Goal: Task Accomplishment & Management: Complete application form

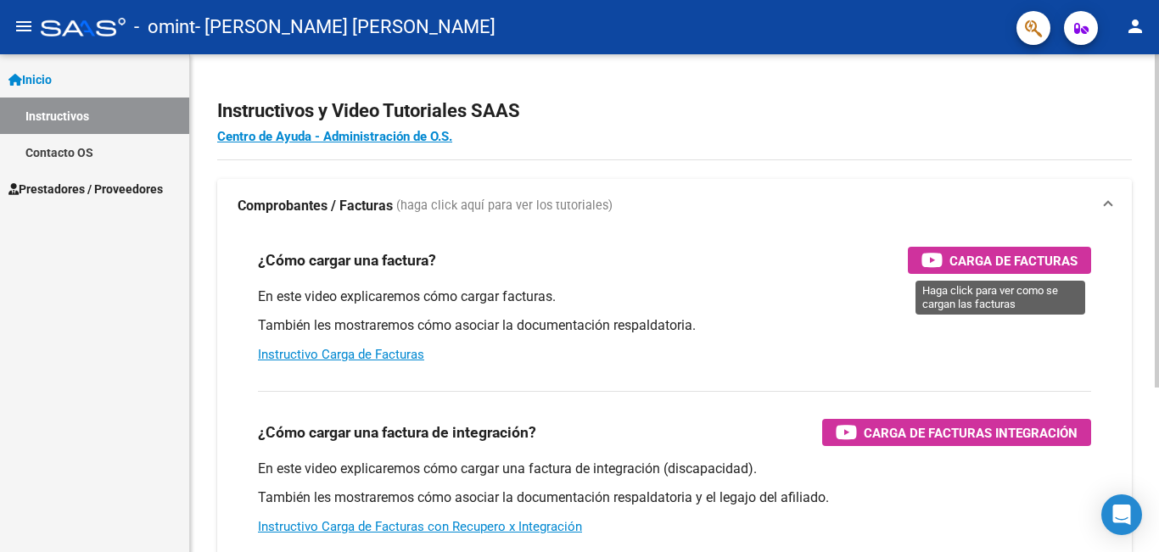
click at [1063, 257] on span "Carga de Facturas" at bounding box center [1013, 260] width 128 height 21
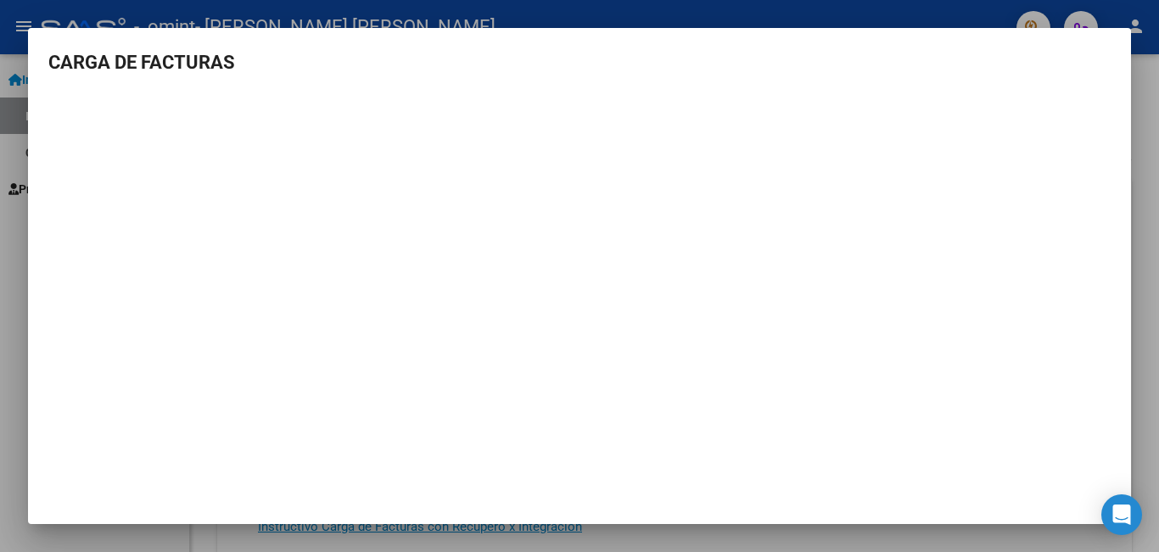
click at [1002, 262] on iframe at bounding box center [579, 286] width 1062 height 383
click at [1133, 266] on div at bounding box center [579, 276] width 1159 height 552
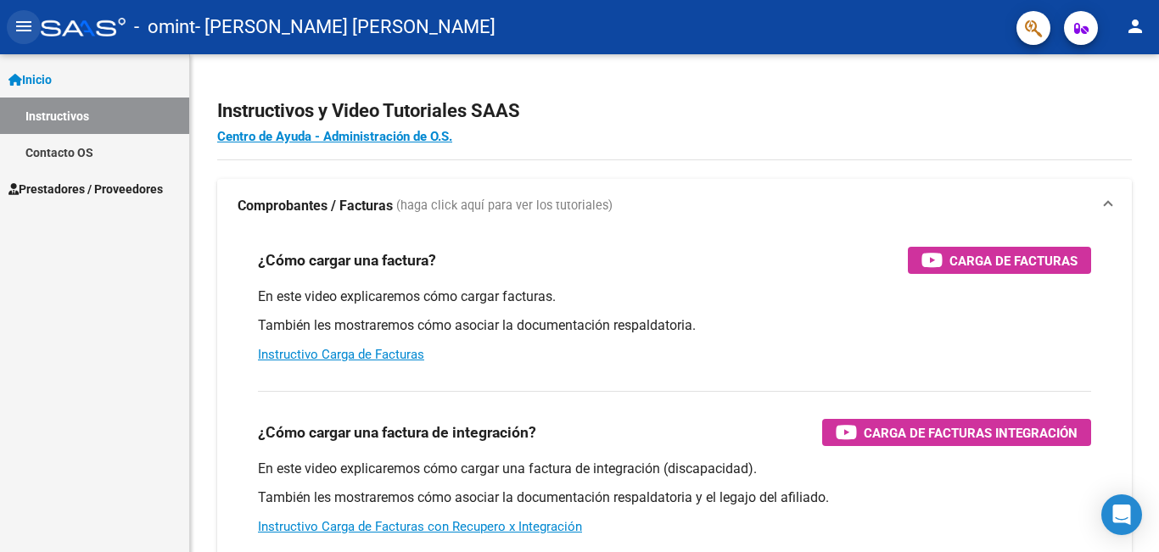
click at [20, 20] on mat-icon "menu" at bounding box center [24, 26] width 20 height 20
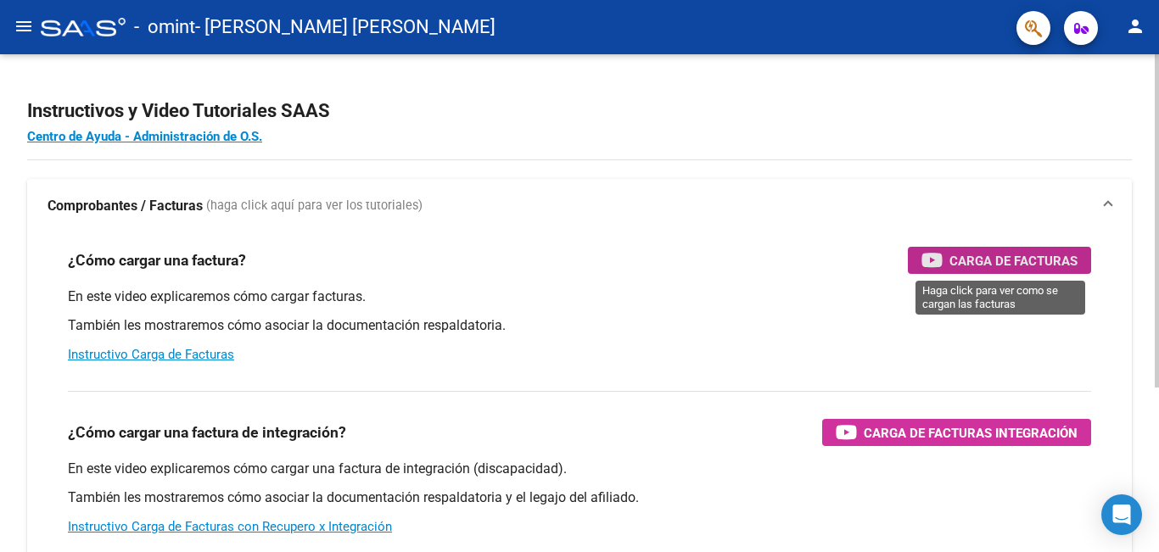
click at [1006, 266] on span "Carga de Facturas" at bounding box center [1013, 260] width 128 height 21
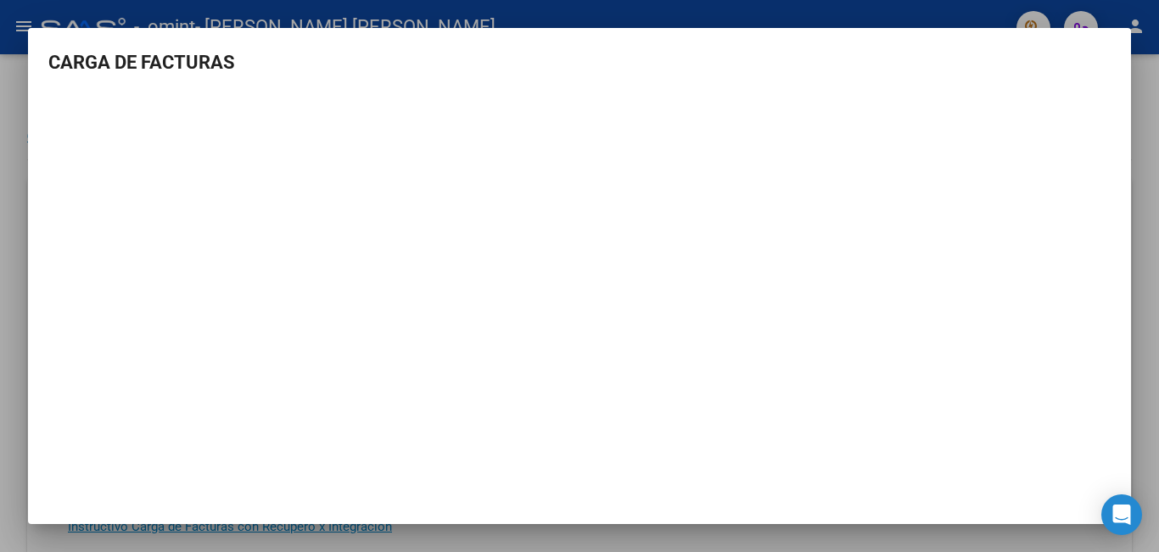
click at [1143, 103] on div at bounding box center [579, 276] width 1159 height 552
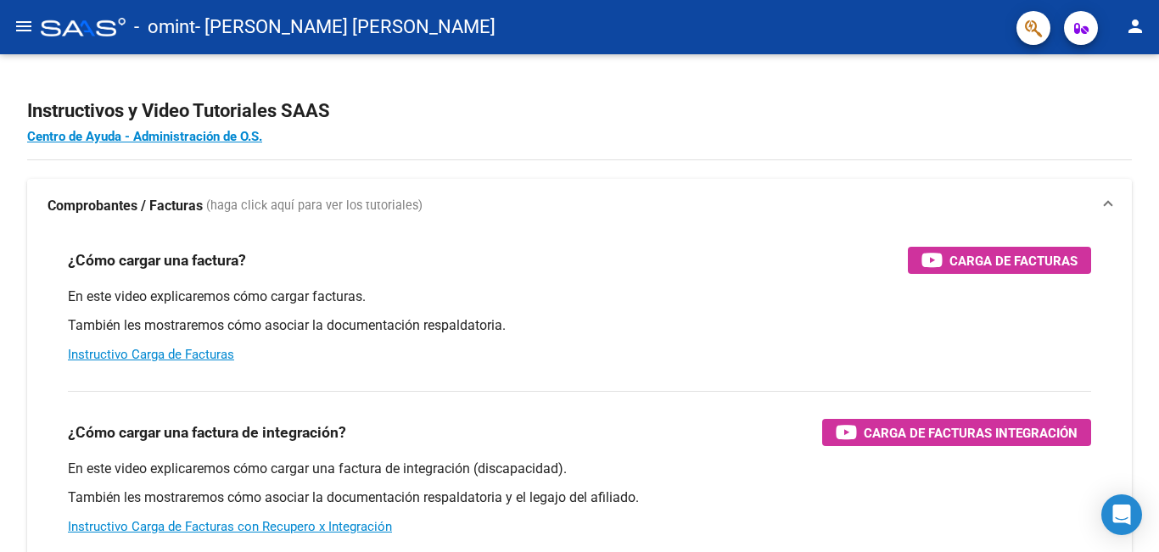
click at [21, 27] on mat-icon "menu" at bounding box center [24, 26] width 20 height 20
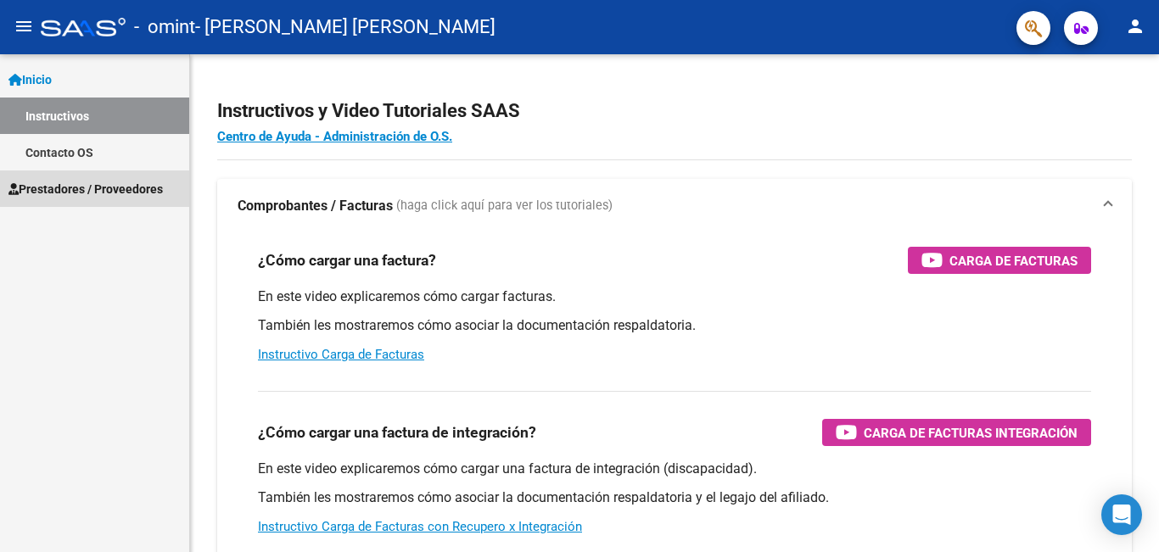
click at [65, 187] on span "Prestadores / Proveedores" at bounding box center [85, 189] width 154 height 19
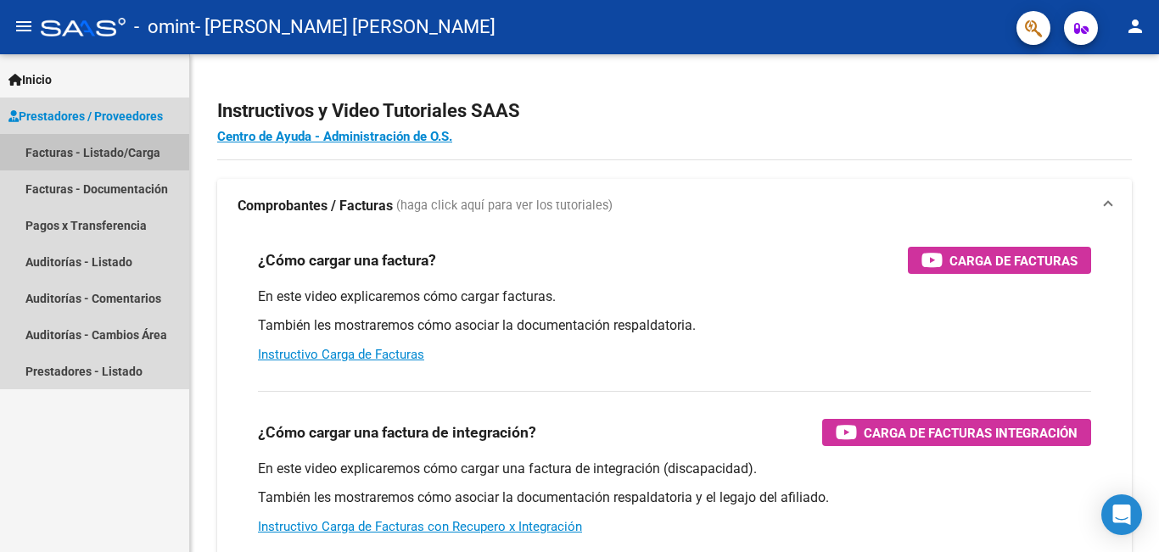
click at [107, 148] on link "Facturas - Listado/Carga" at bounding box center [94, 152] width 189 height 36
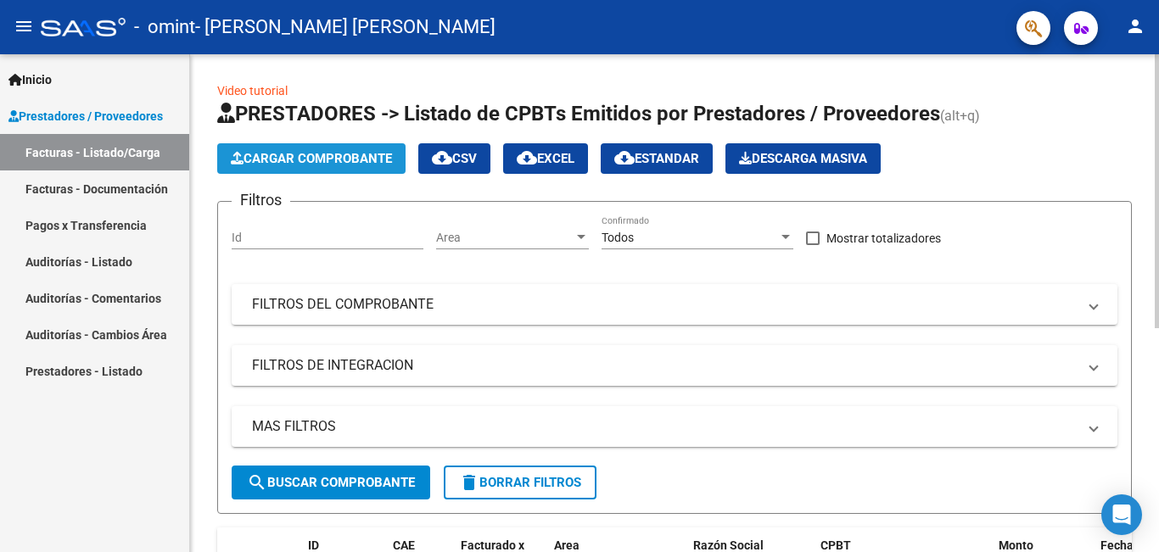
click at [349, 159] on span "Cargar Comprobante" at bounding box center [311, 158] width 161 height 15
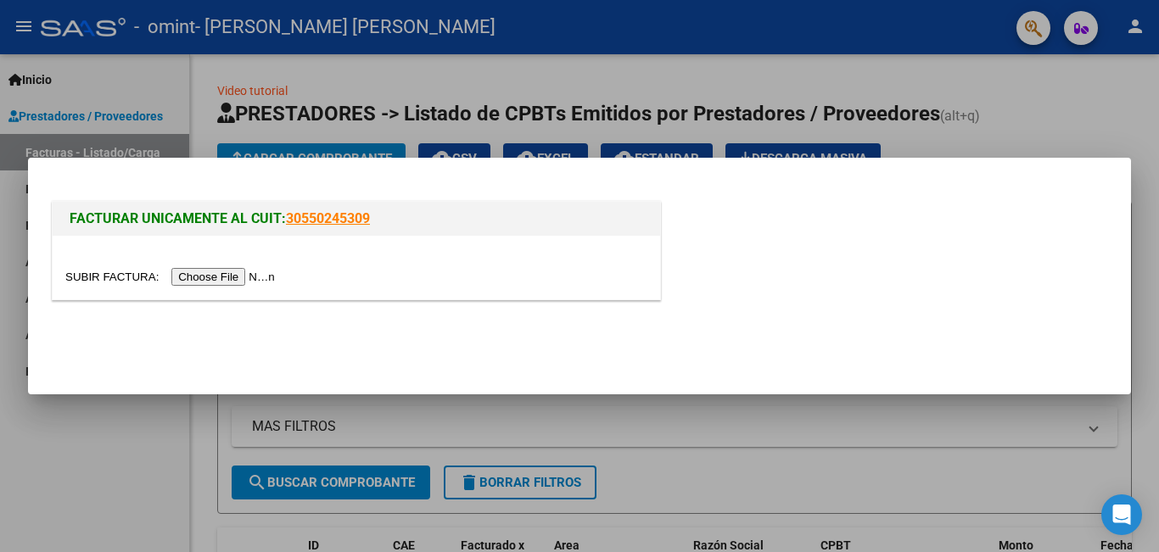
click at [234, 279] on input "file" at bounding box center [172, 277] width 215 height 18
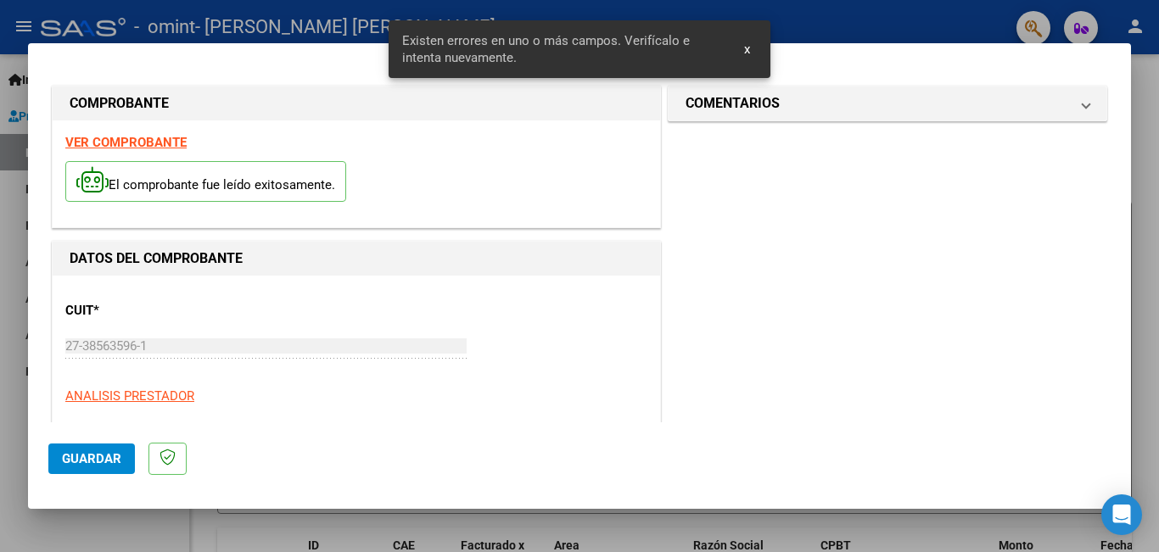
scroll to position [379, 0]
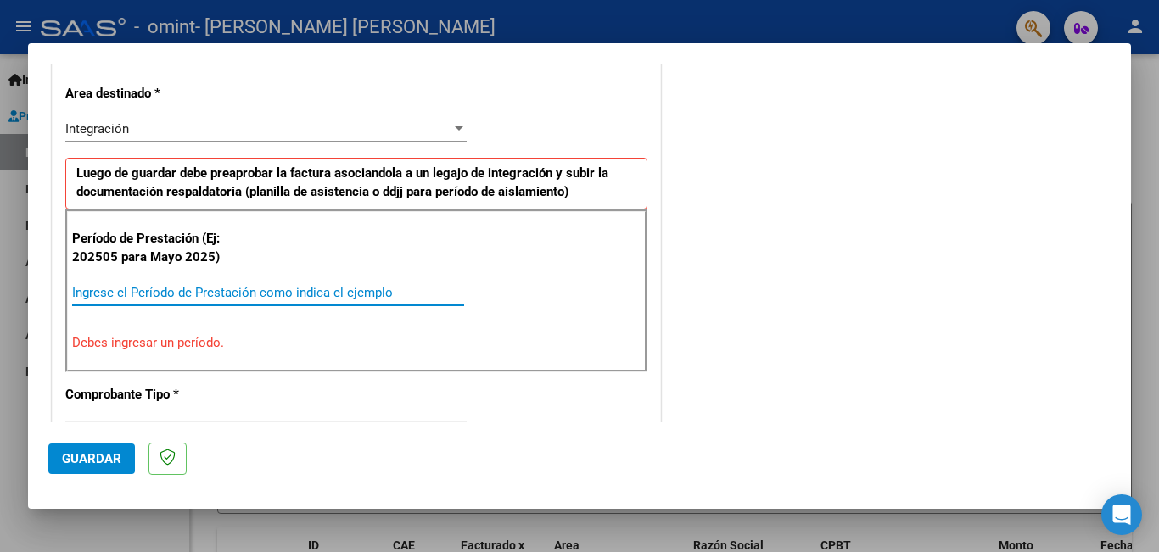
click at [215, 297] on input "Ingrese el Período de Prestación como indica el ejemplo" at bounding box center [268, 292] width 392 height 15
click at [257, 289] on input "Ingrese el Período de Prestación como indica el ejemplo" at bounding box center [268, 292] width 392 height 15
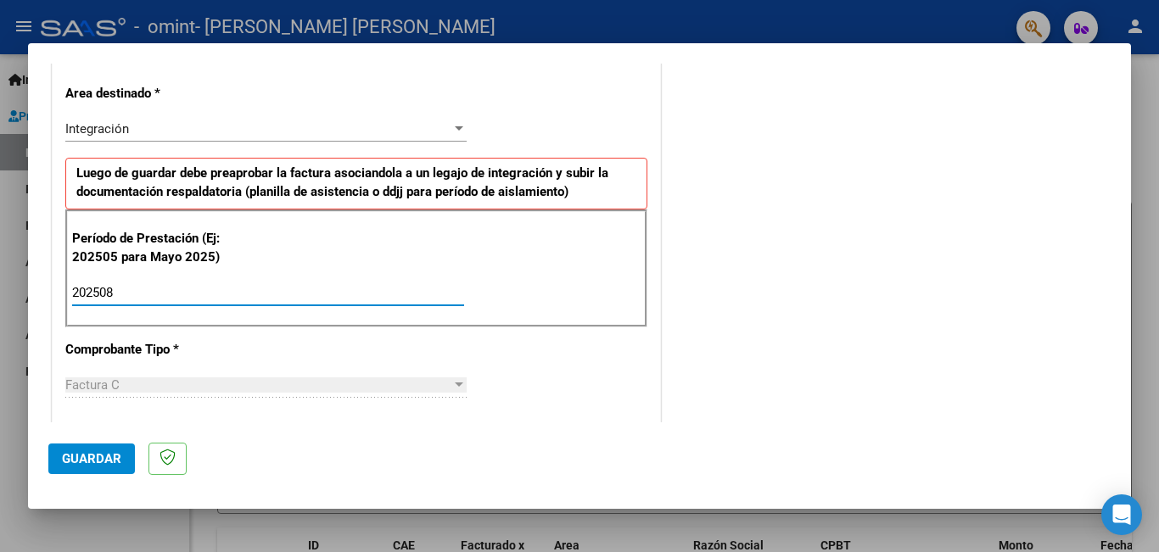
type input "202508"
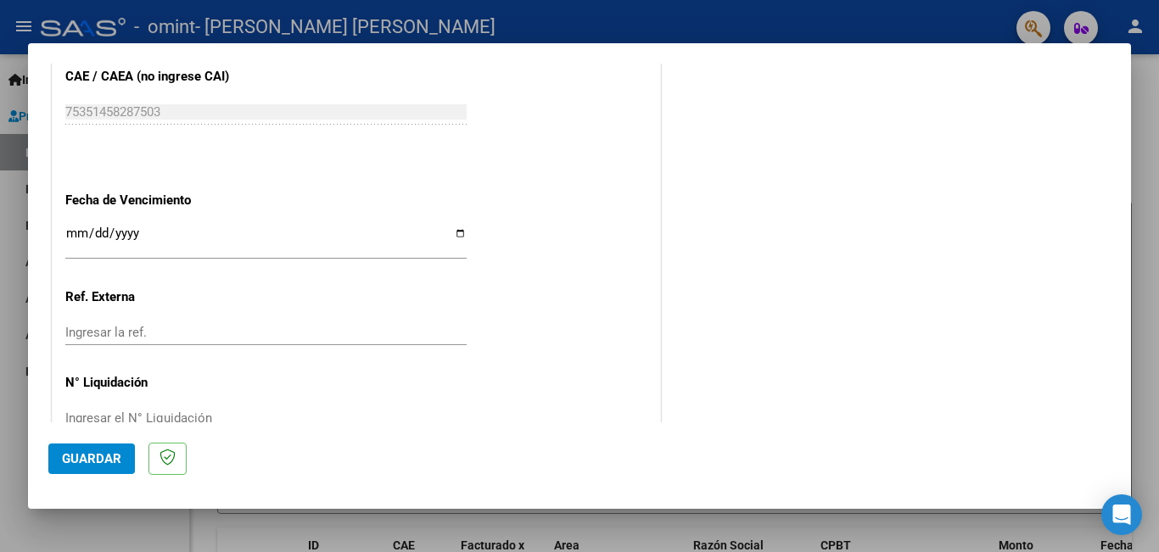
scroll to position [1097, 0]
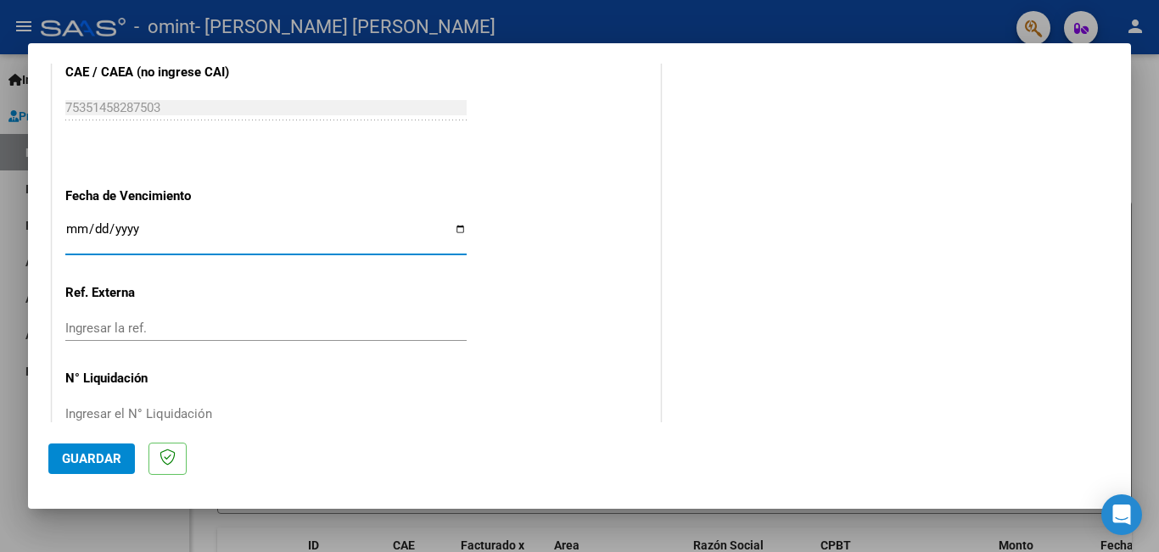
click at [456, 230] on input "Ingresar la fecha" at bounding box center [265, 235] width 401 height 27
type input "[DATE]"
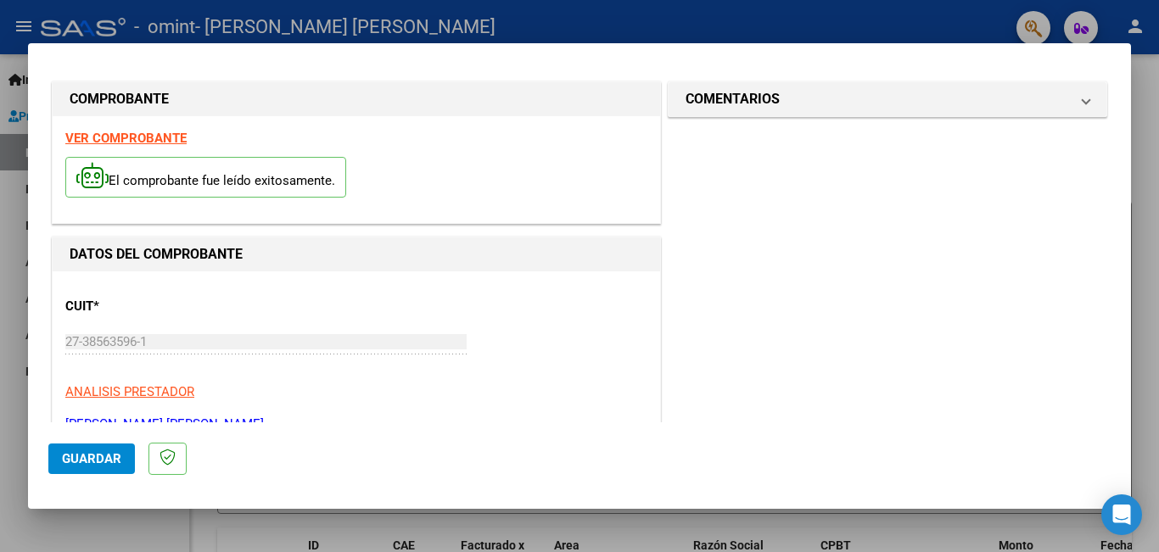
scroll to position [0, 0]
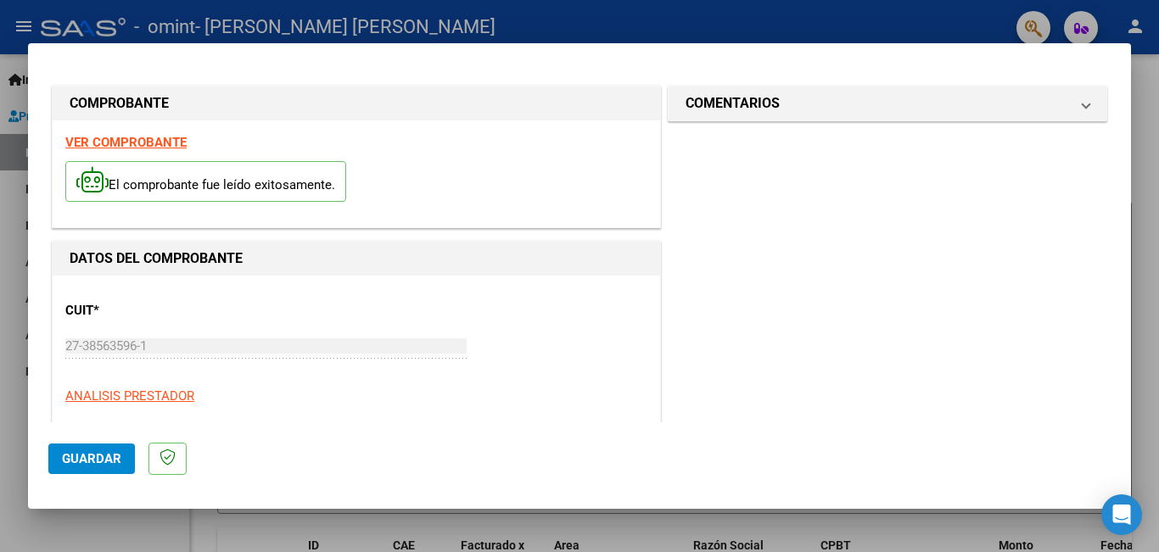
click at [116, 461] on span "Guardar" at bounding box center [91, 458] width 59 height 15
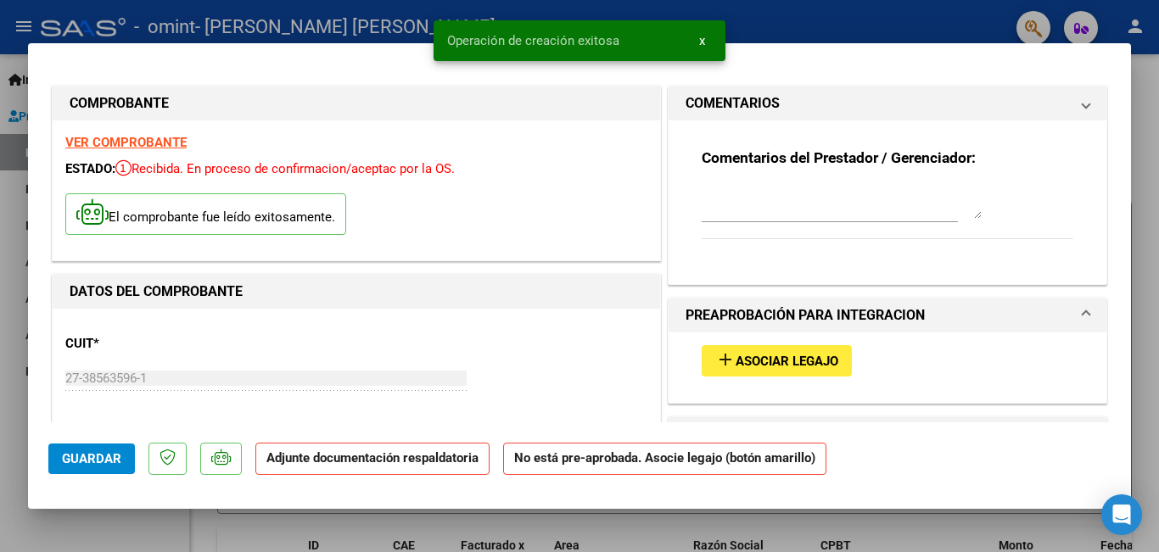
click at [321, 279] on div "DATOS DEL COMPROBANTE" at bounding box center [356, 292] width 607 height 34
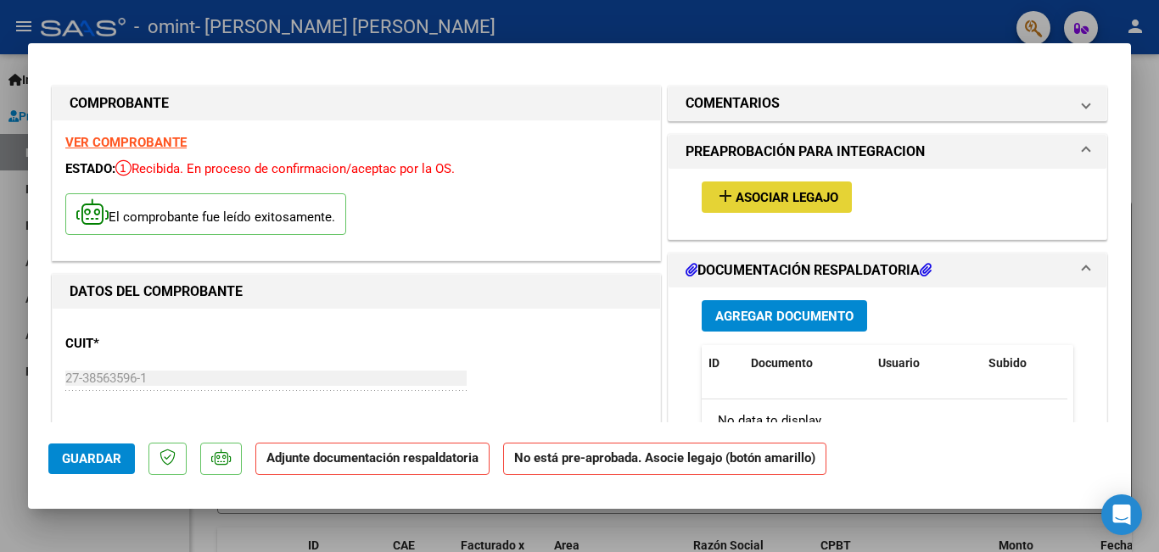
click at [746, 191] on span "Asociar Legajo" at bounding box center [786, 197] width 103 height 15
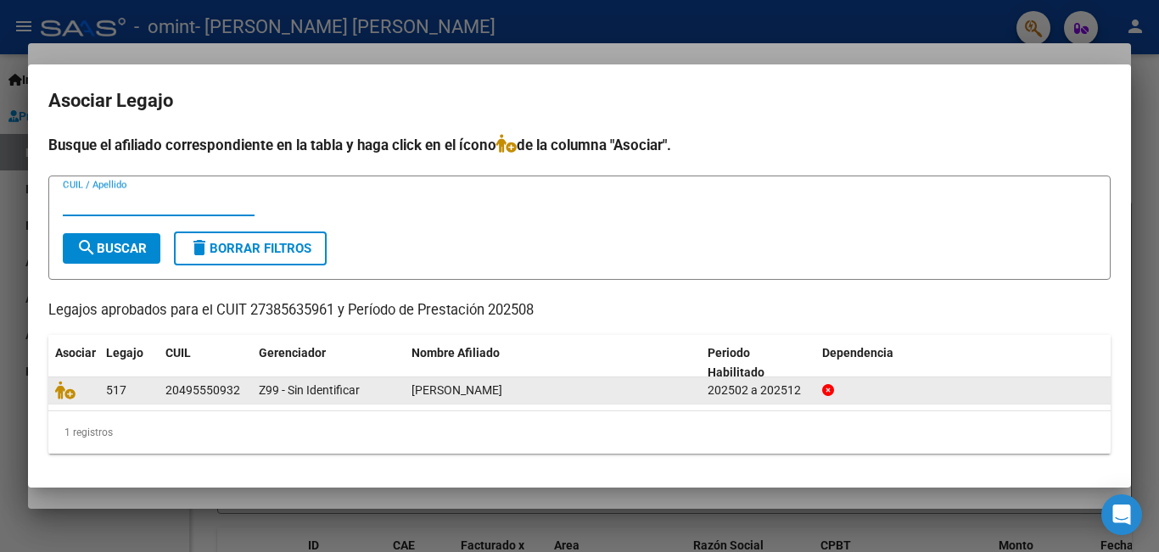
click at [791, 389] on div "202502 a 202512" at bounding box center [757, 391] width 101 height 20
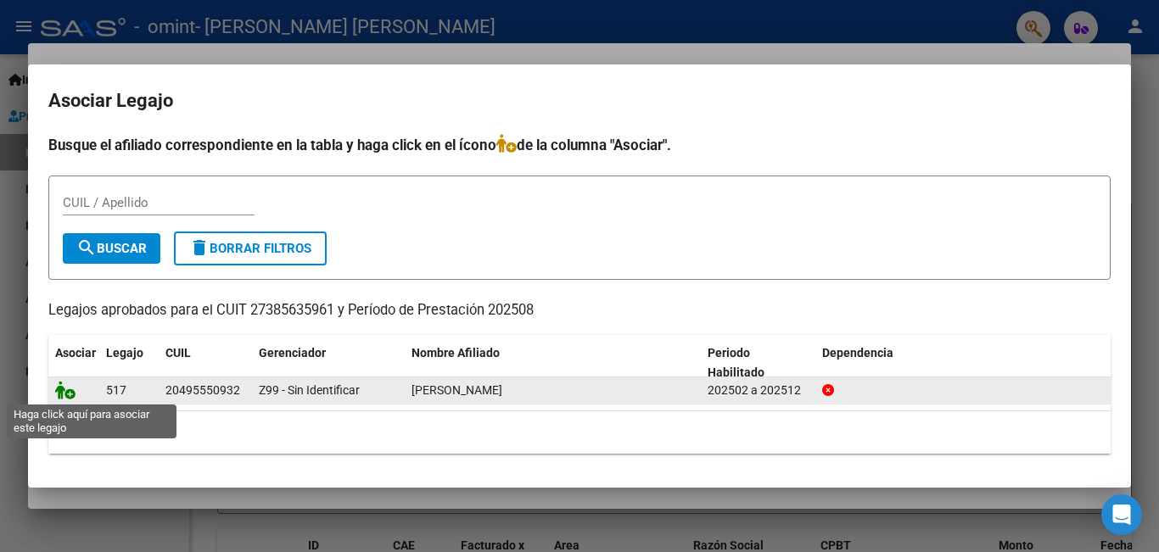
click at [66, 392] on icon at bounding box center [65, 390] width 20 height 19
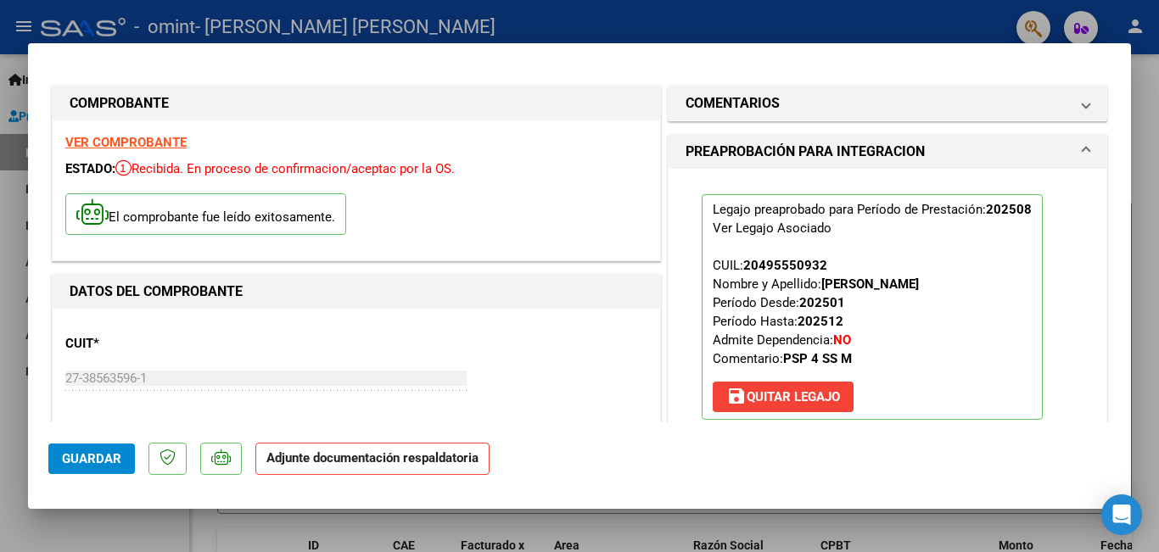
click at [338, 466] on p "Adjunte documentación respaldatoria" at bounding box center [372, 459] width 234 height 33
click at [384, 467] on p "Adjunte documentación respaldatoria" at bounding box center [372, 459] width 234 height 33
click at [100, 460] on span "Guardar" at bounding box center [91, 458] width 59 height 15
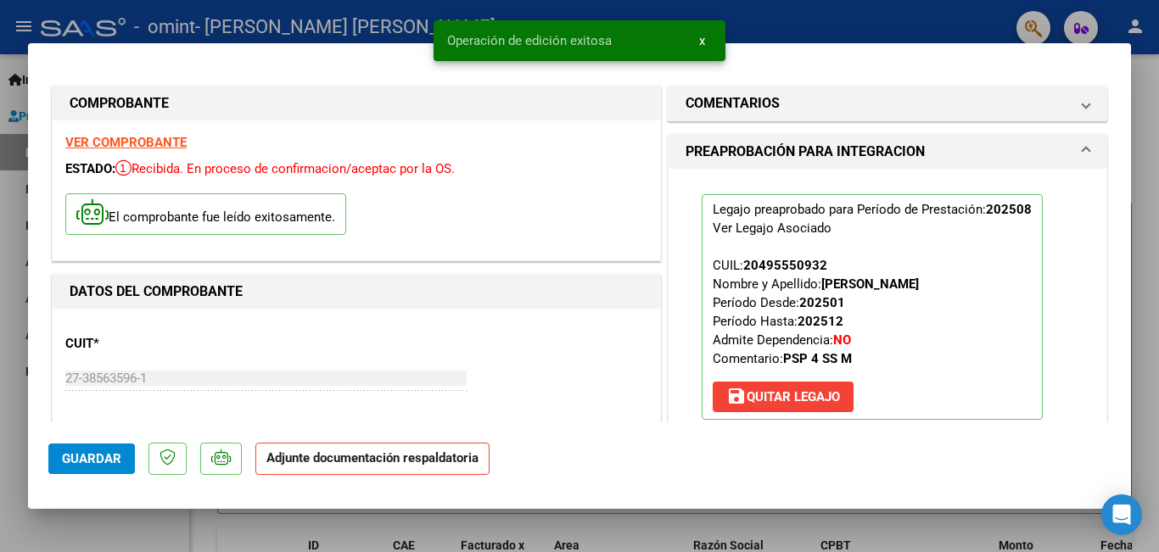
click at [361, 462] on strong "Adjunte documentación respaldatoria" at bounding box center [372, 457] width 212 height 15
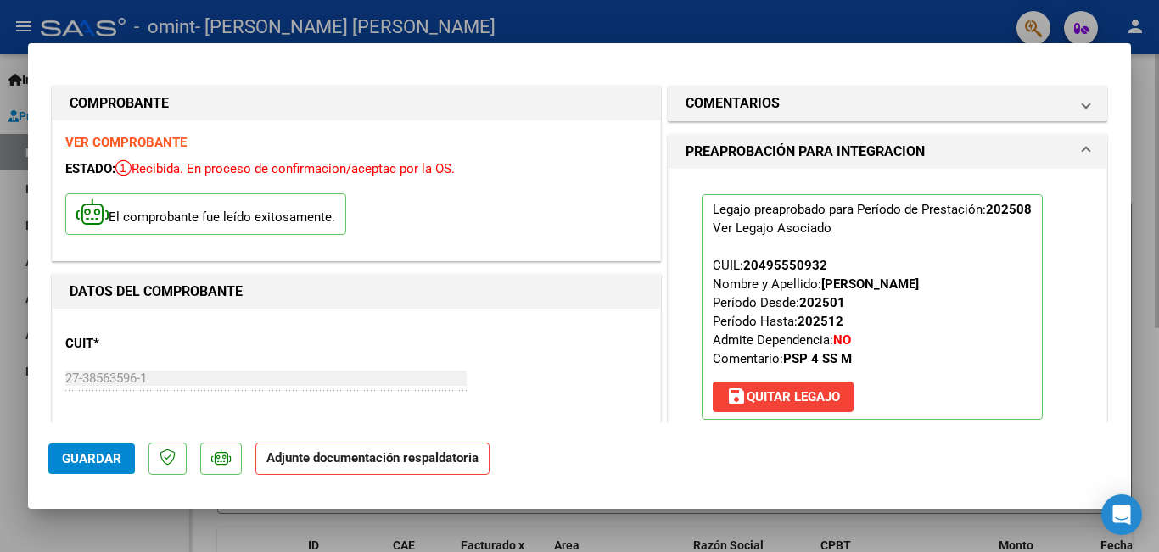
click at [1151, 124] on div at bounding box center [579, 276] width 1159 height 552
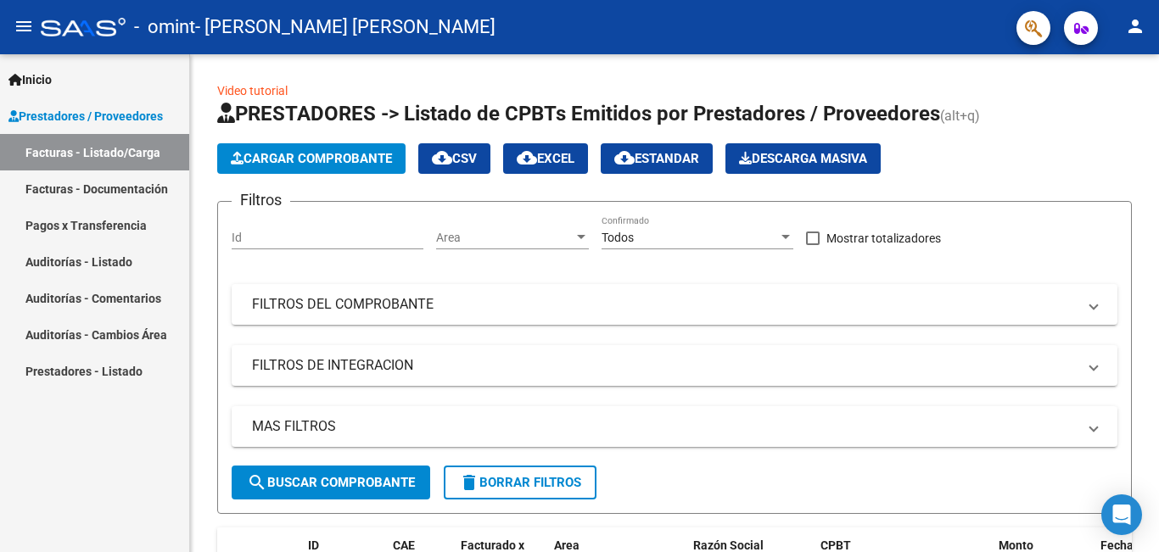
click at [125, 178] on link "Facturas - Documentación" at bounding box center [94, 189] width 189 height 36
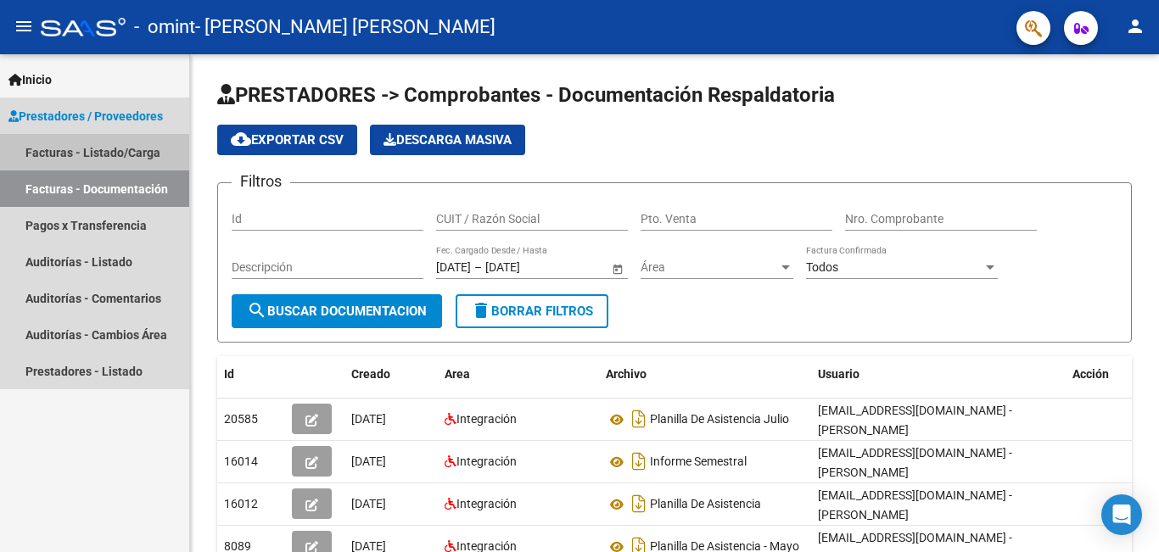
click at [80, 157] on link "Facturas - Listado/Carga" at bounding box center [94, 152] width 189 height 36
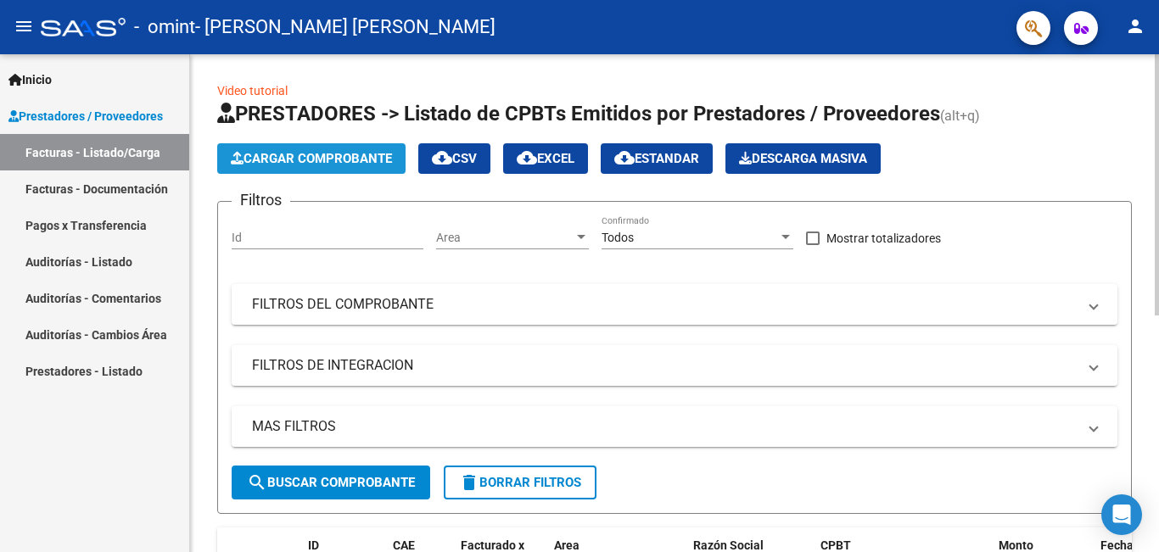
click at [307, 162] on span "Cargar Comprobante" at bounding box center [311, 158] width 161 height 15
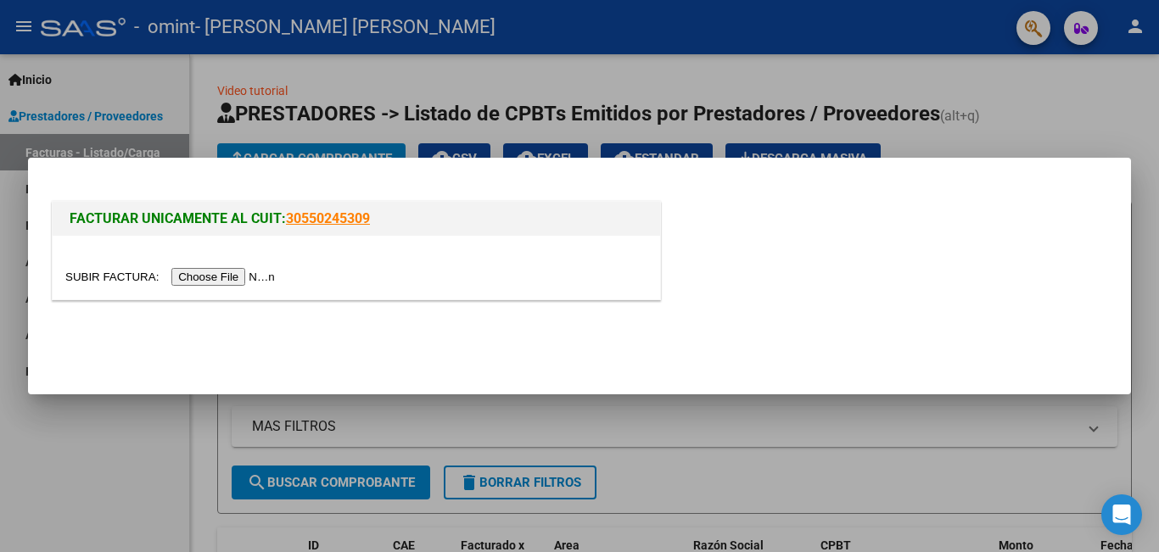
click at [260, 292] on div at bounding box center [356, 268] width 607 height 64
click at [260, 283] on input "file" at bounding box center [172, 277] width 215 height 18
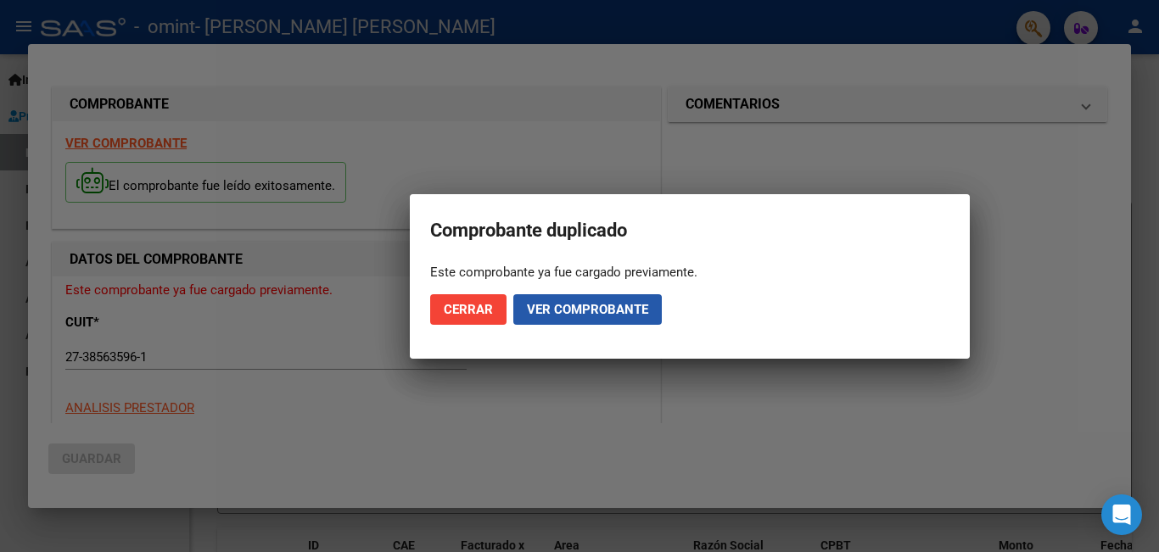
click at [535, 313] on span "Ver comprobante" at bounding box center [587, 309] width 121 height 15
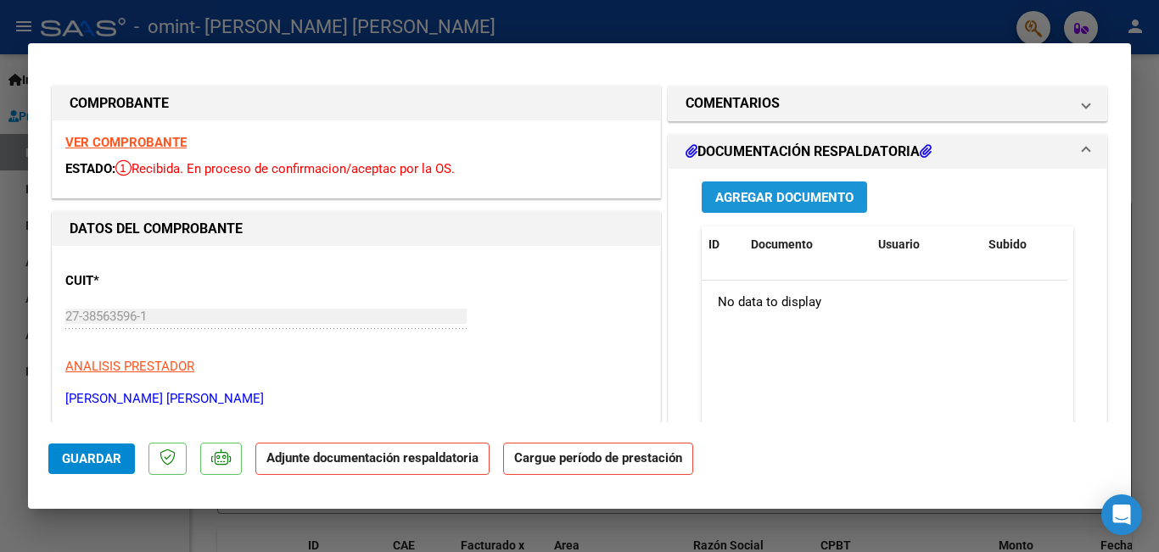
click at [753, 198] on span "Agregar Documento" at bounding box center [784, 197] width 138 height 15
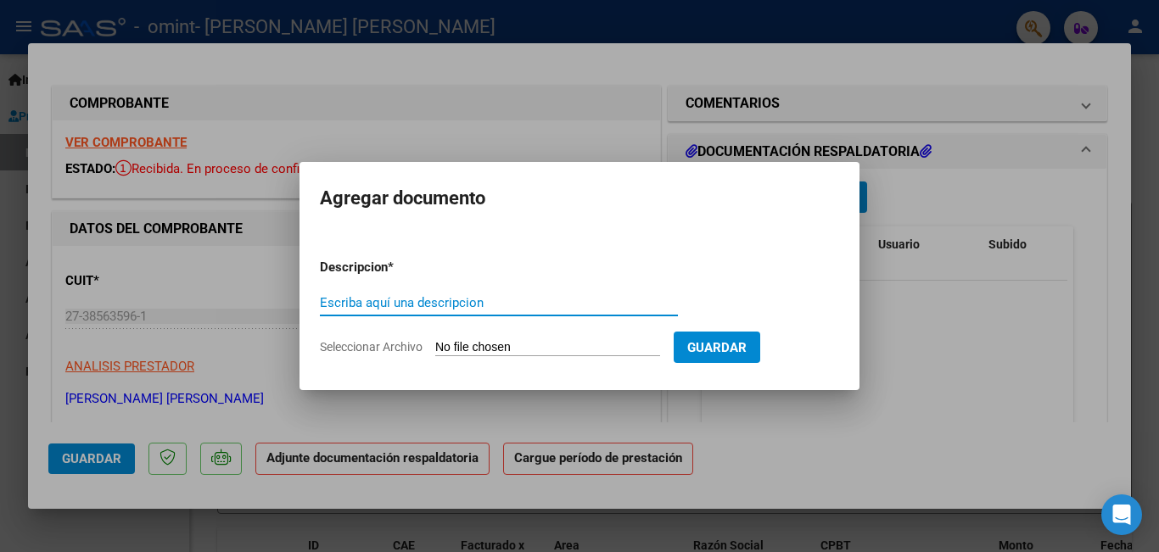
click at [460, 305] on input "Escriba aquí una descripcion" at bounding box center [499, 302] width 358 height 15
type input "Planilla de asistencia - Agosto"
click at [530, 344] on input "Seleccionar Archivo" at bounding box center [547, 348] width 225 height 16
type input "C:\fakepath\[PERSON_NAME] - Asistencia Agosto .pdf"
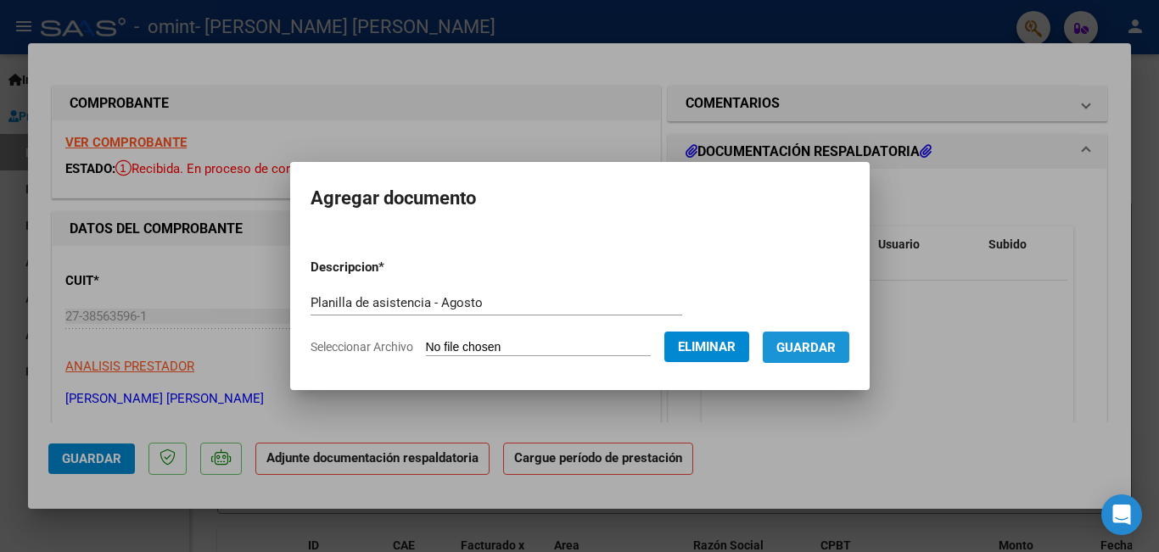
click at [836, 349] on span "Guardar" at bounding box center [805, 347] width 59 height 15
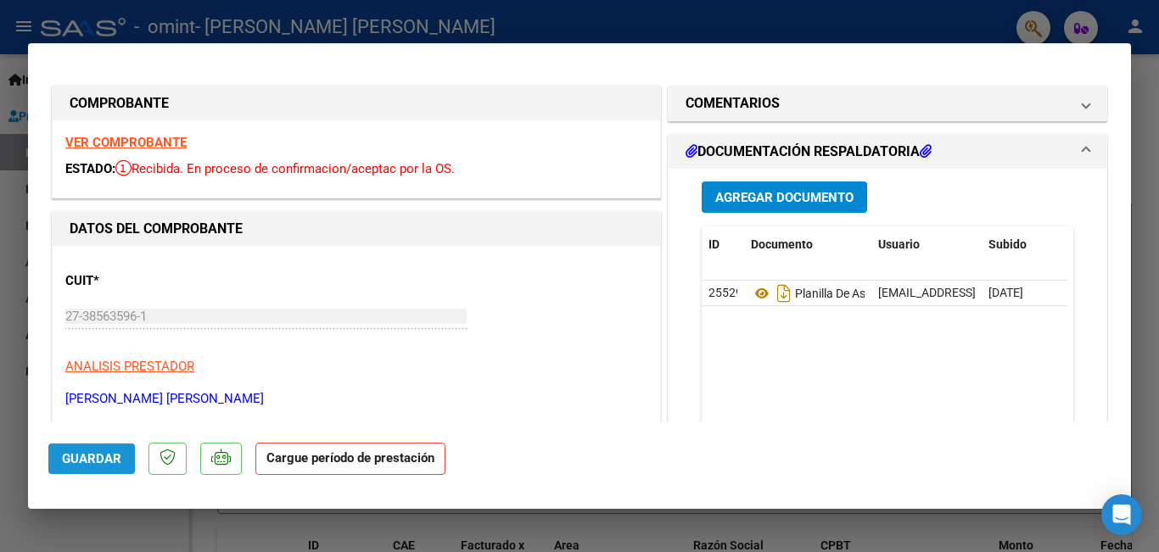
click at [95, 456] on span "Guardar" at bounding box center [91, 458] width 59 height 15
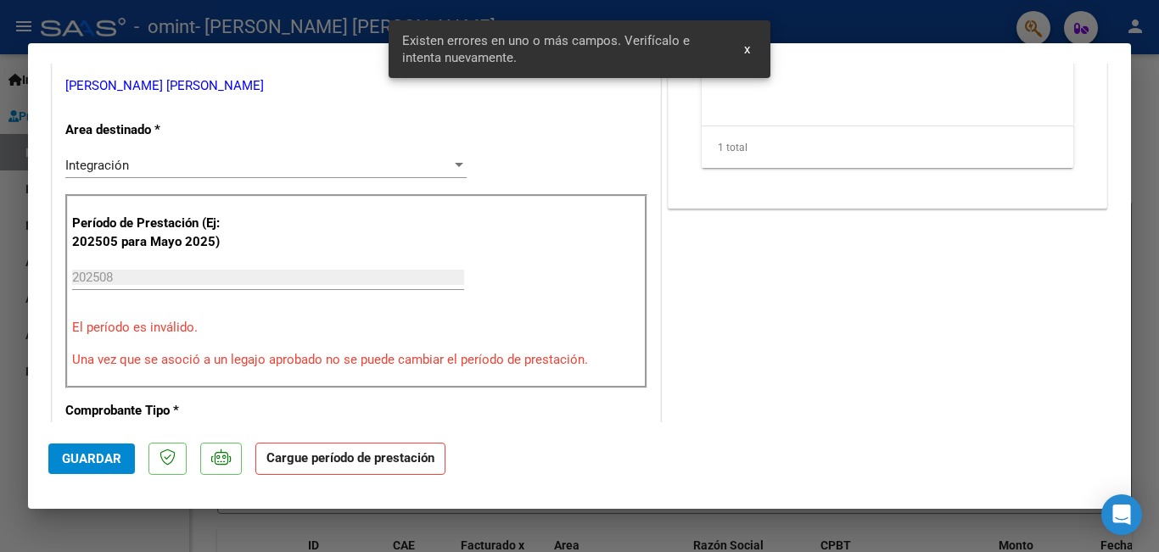
scroll to position [330, 0]
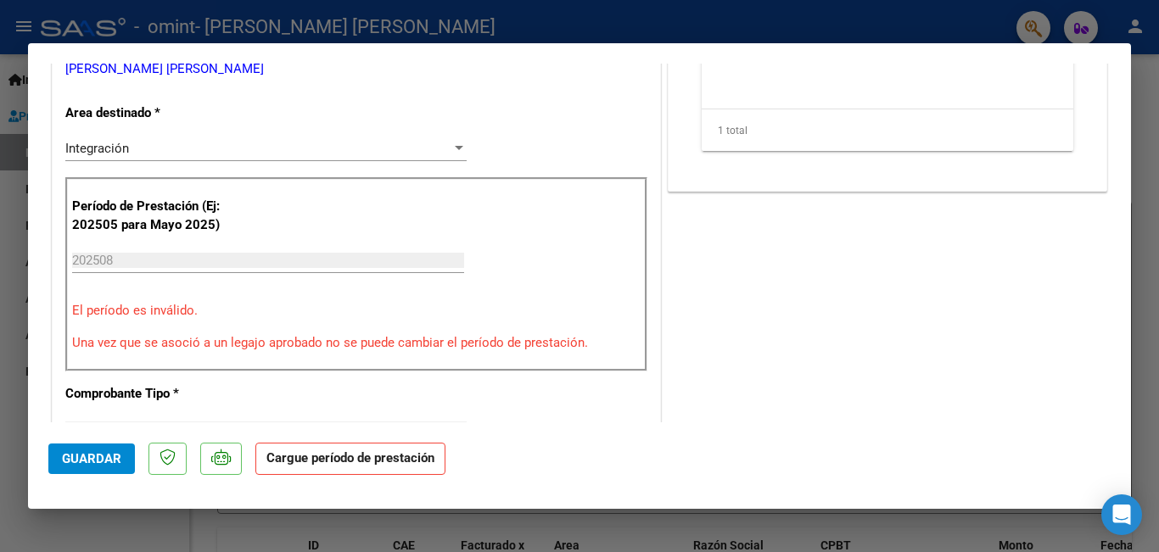
click at [119, 261] on input "202508" at bounding box center [268, 260] width 392 height 15
click at [83, 462] on span "Guardar" at bounding box center [91, 458] width 59 height 15
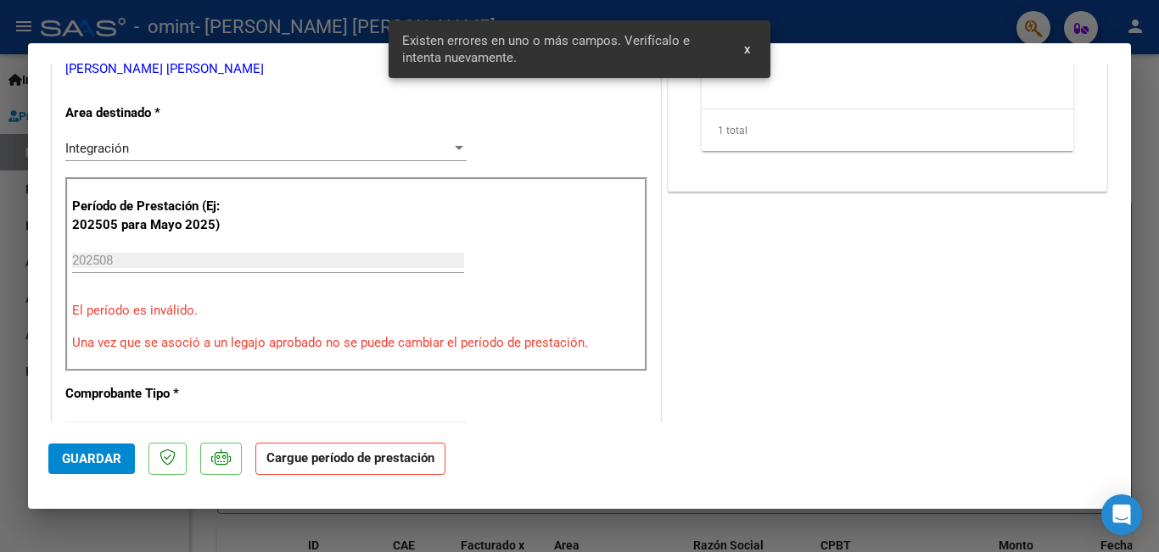
click at [122, 246] on div "Período de Prestación (Ej: 202505 para [DATE]) 202508 Ingrese el Período de Pre…" at bounding box center [356, 274] width 582 height 195
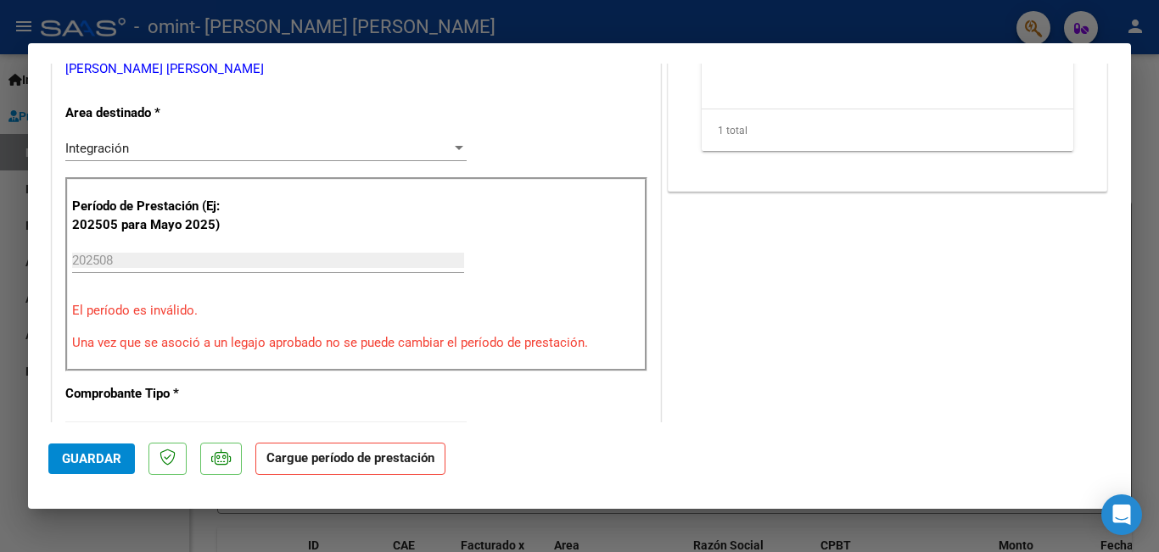
click at [124, 270] on div "202508 Ingrese el Período de Prestación como indica el ejemplo" at bounding box center [268, 260] width 392 height 25
click at [172, 349] on p "Una vez que se asoció a un legajo aprobado no se puede cambiar el período de pr…" at bounding box center [356, 343] width 568 height 20
click at [125, 259] on input "202508" at bounding box center [268, 260] width 392 height 15
click at [126, 260] on input "202508" at bounding box center [268, 260] width 392 height 15
click at [125, 260] on input "202508" at bounding box center [268, 260] width 392 height 15
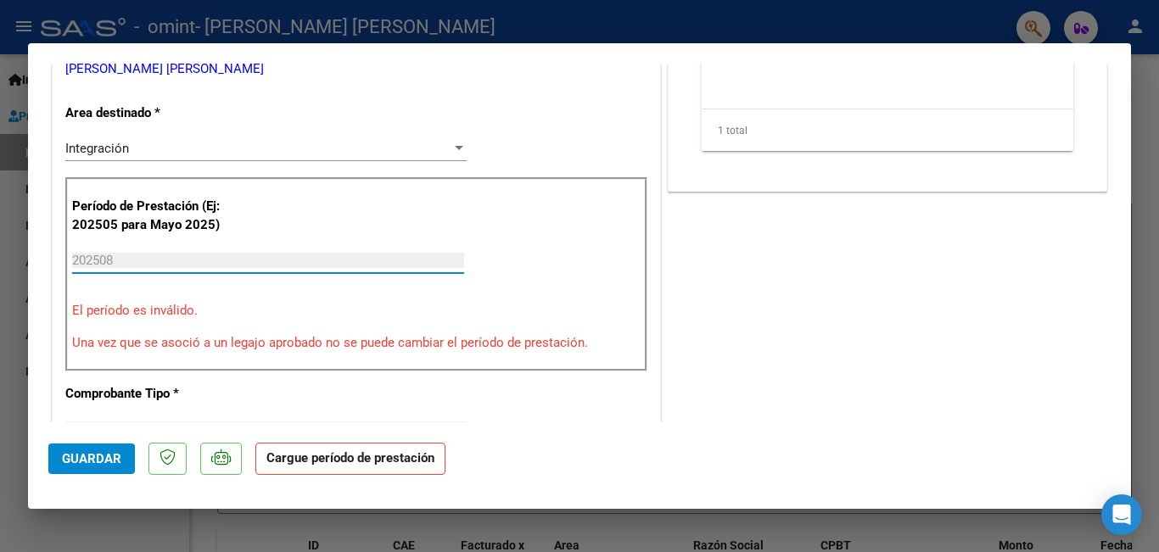
click at [83, 482] on mat-dialog-actions "Guardar Cargue período de prestación" at bounding box center [579, 455] width 1062 height 67
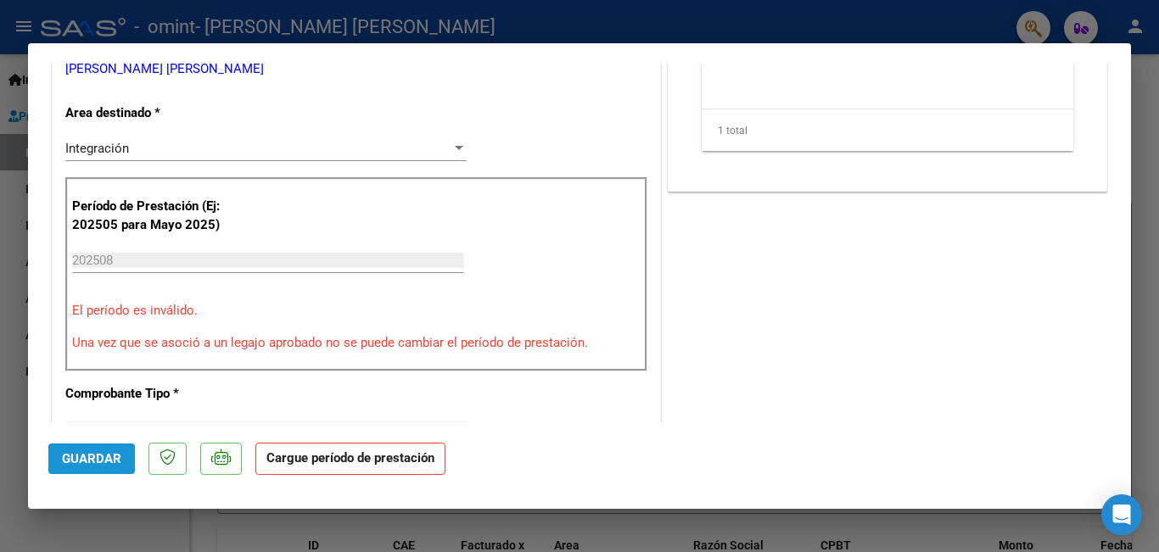
click at [89, 467] on span "Guardar" at bounding box center [91, 458] width 59 height 15
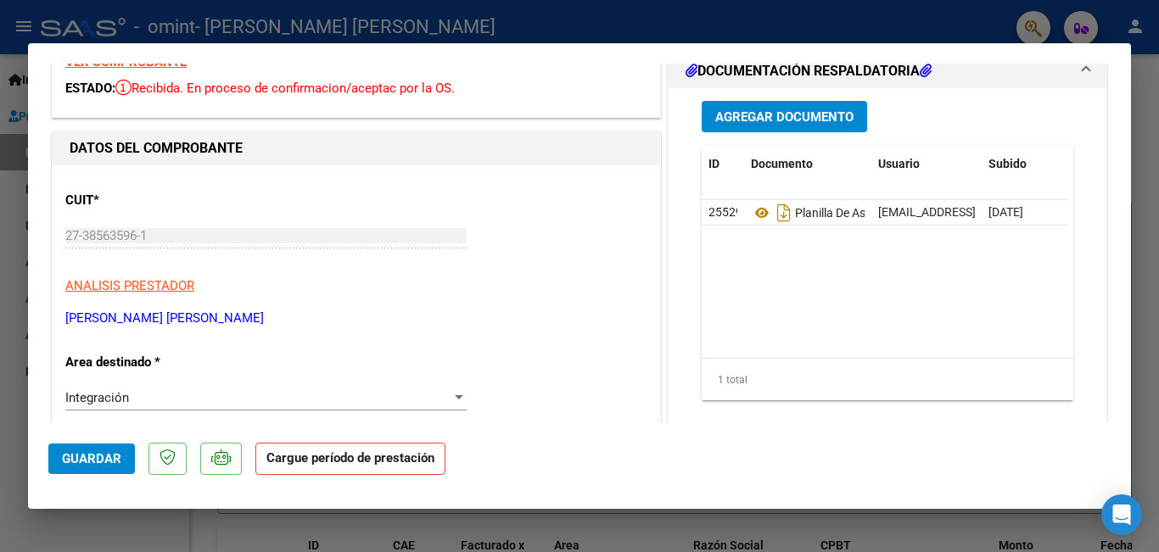
scroll to position [0, 0]
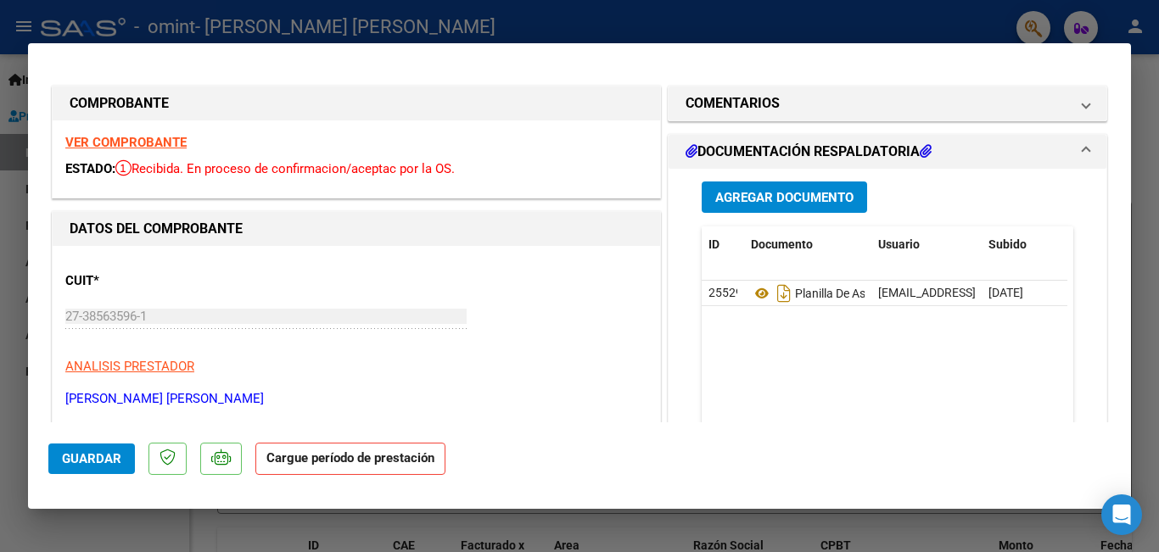
click at [1133, 187] on div at bounding box center [579, 276] width 1159 height 552
type input "$ 0,00"
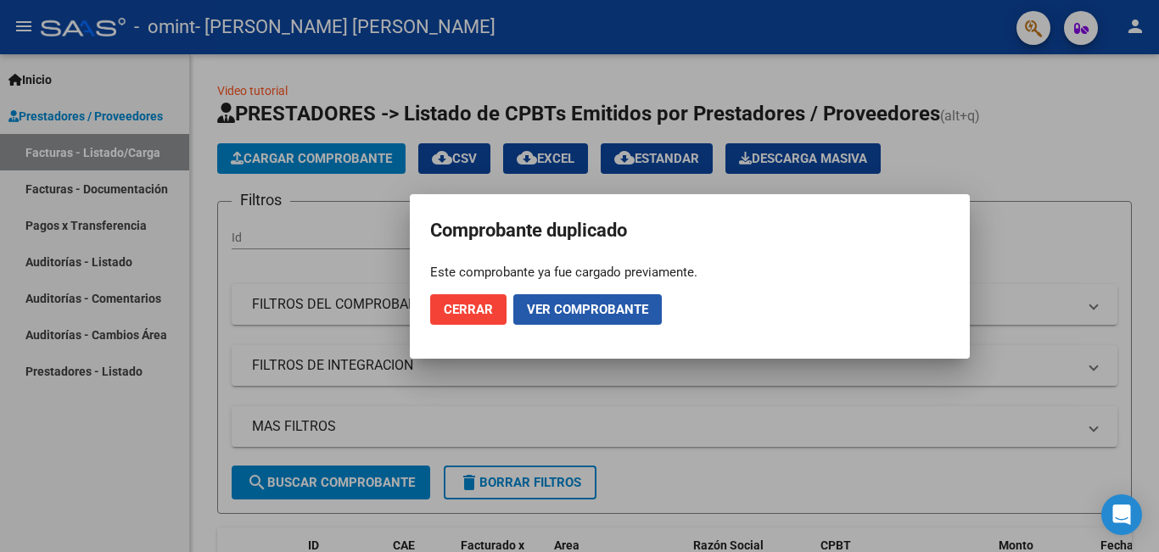
click at [579, 302] on span "Ver comprobante" at bounding box center [587, 309] width 121 height 15
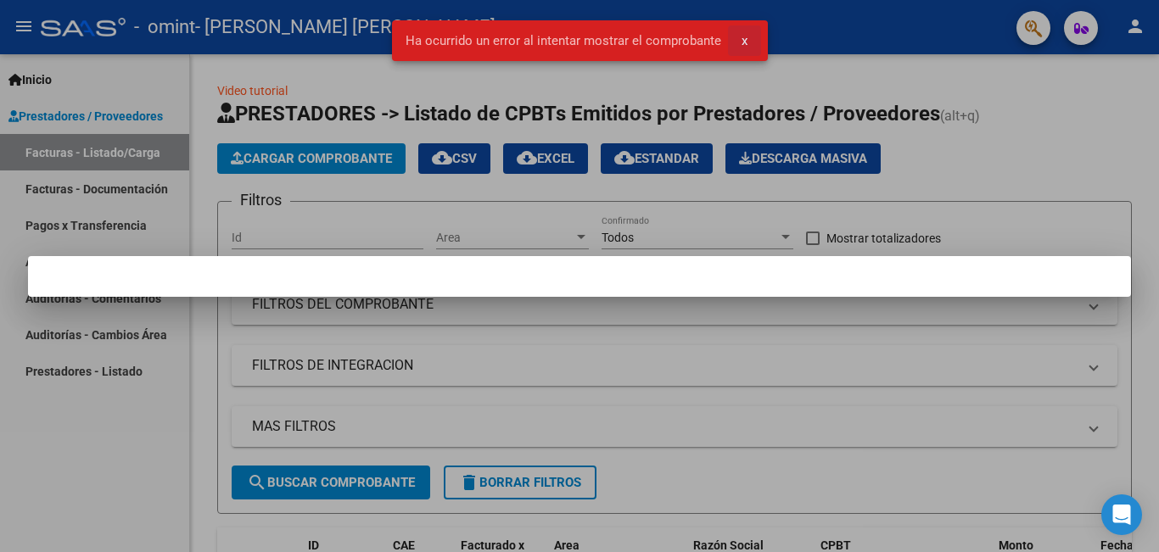
click at [741, 33] on span "x" at bounding box center [744, 40] width 6 height 15
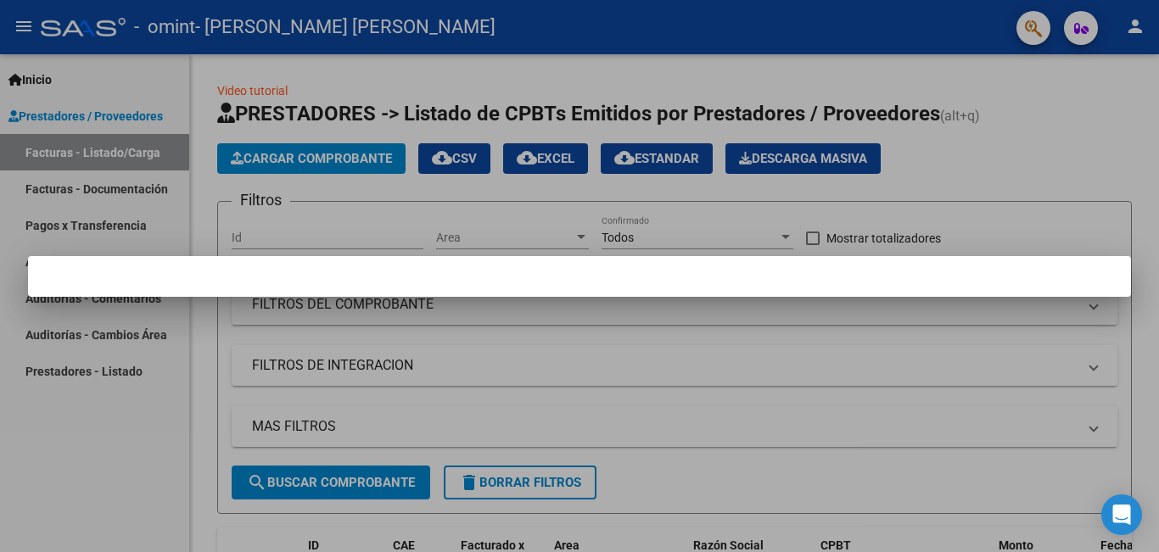
click at [529, 319] on div at bounding box center [579, 276] width 1159 height 552
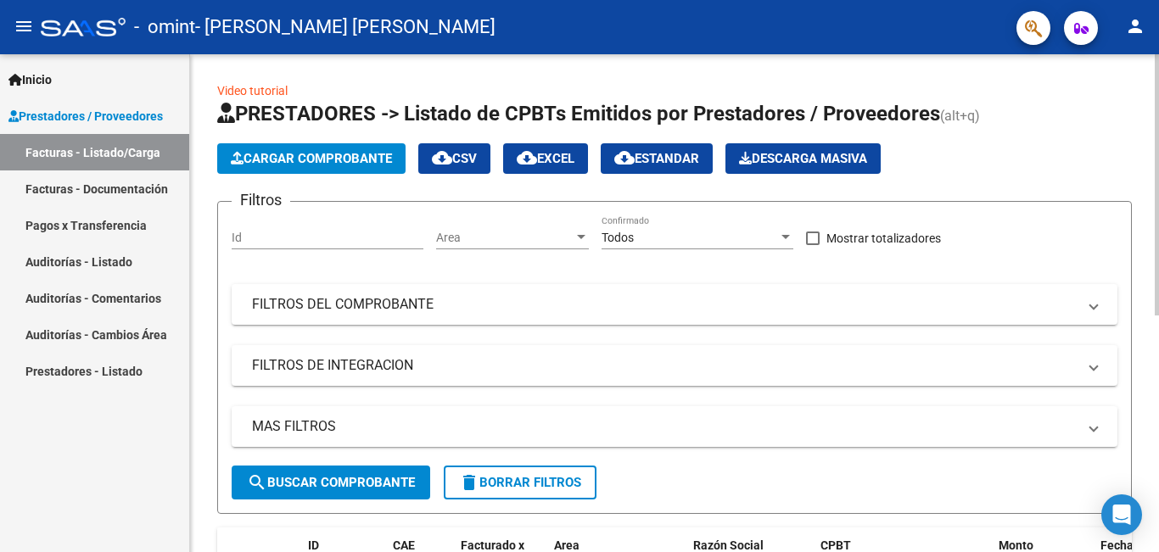
click at [295, 166] on button "Cargar Comprobante" at bounding box center [311, 158] width 188 height 31
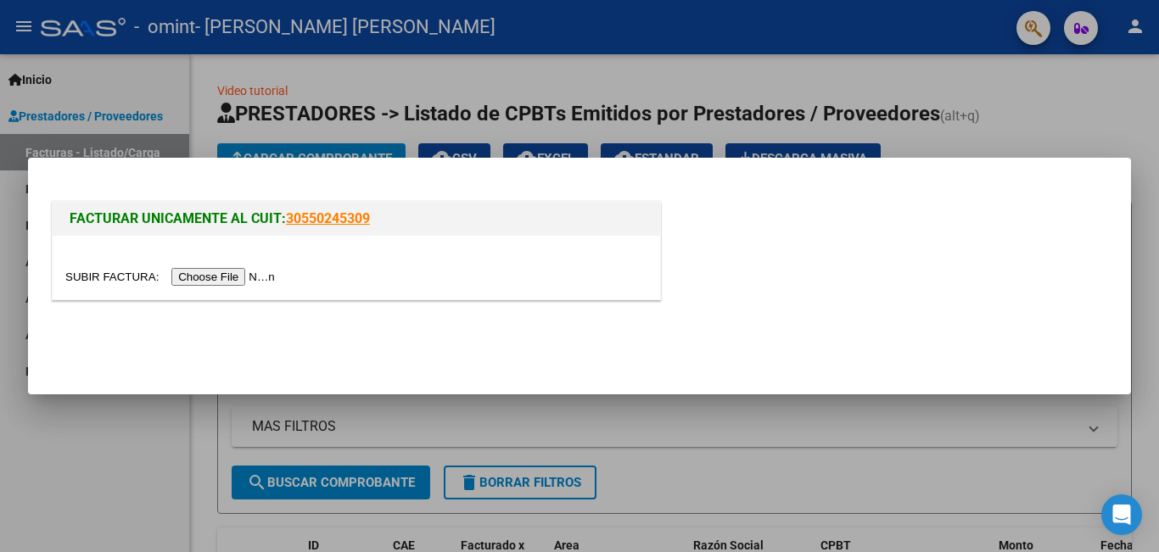
click at [255, 270] on input "file" at bounding box center [172, 277] width 215 height 18
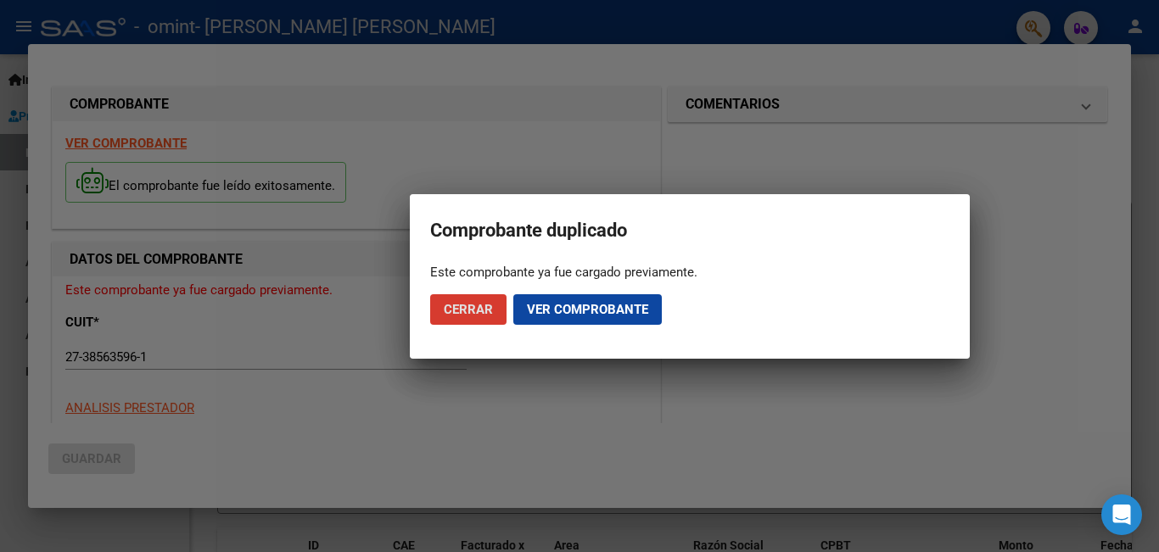
click at [575, 310] on span "Ver comprobante" at bounding box center [587, 309] width 121 height 15
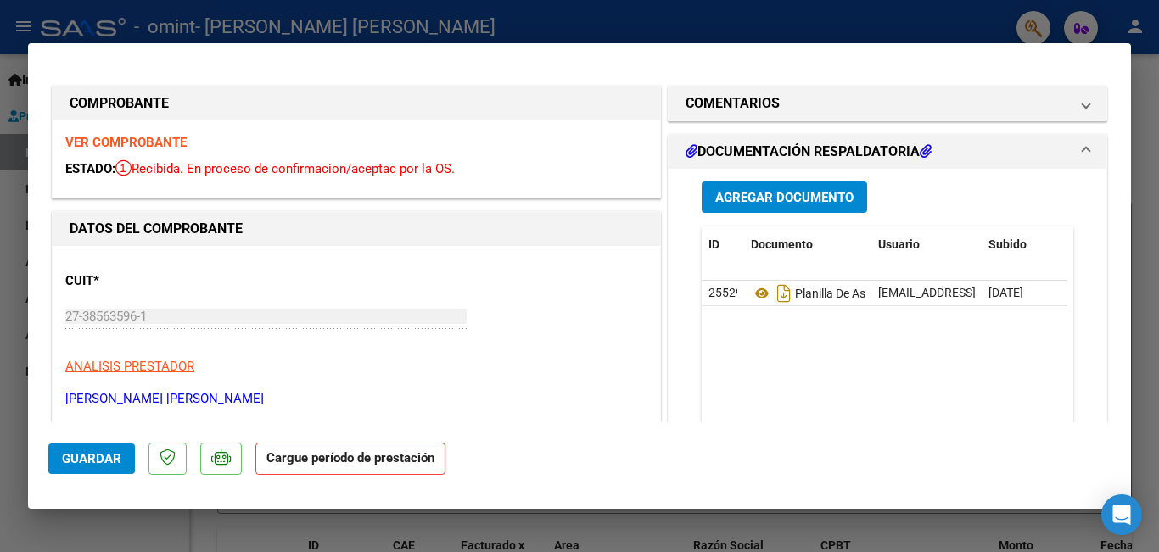
click at [1139, 127] on div at bounding box center [579, 276] width 1159 height 552
type input "$ 0,00"
